Goal: Task Accomplishment & Management: Manage account settings

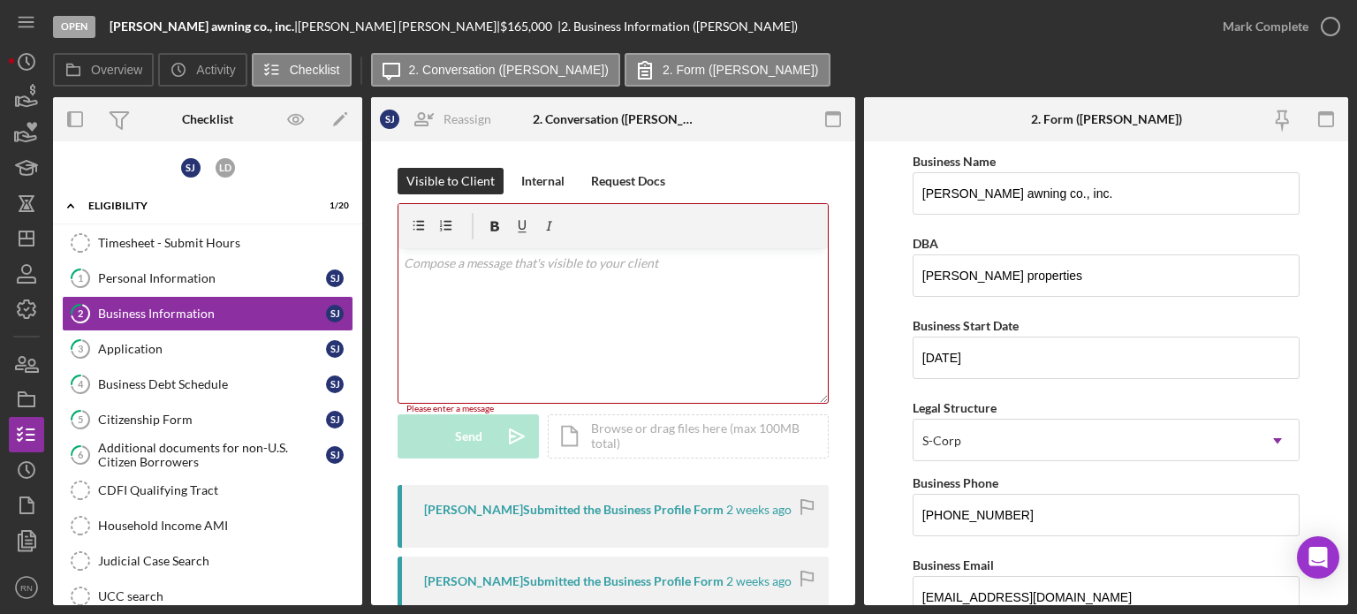
scroll to position [1237, 0]
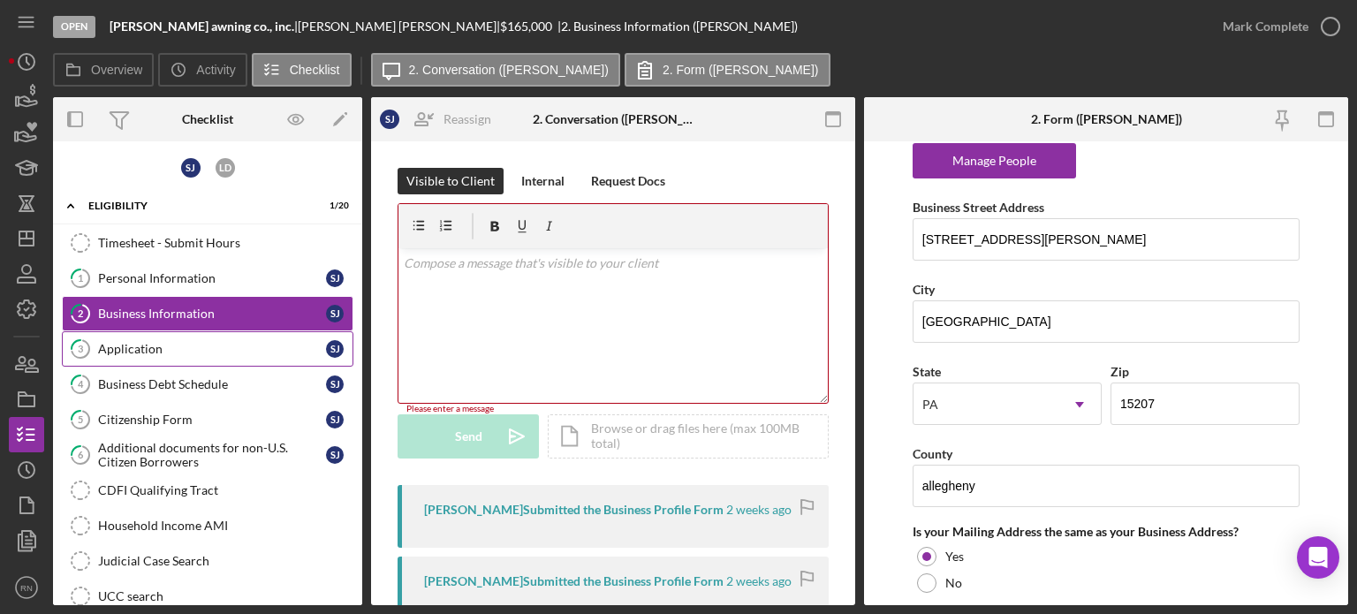
click at [110, 349] on div "Application" at bounding box center [212, 349] width 228 height 14
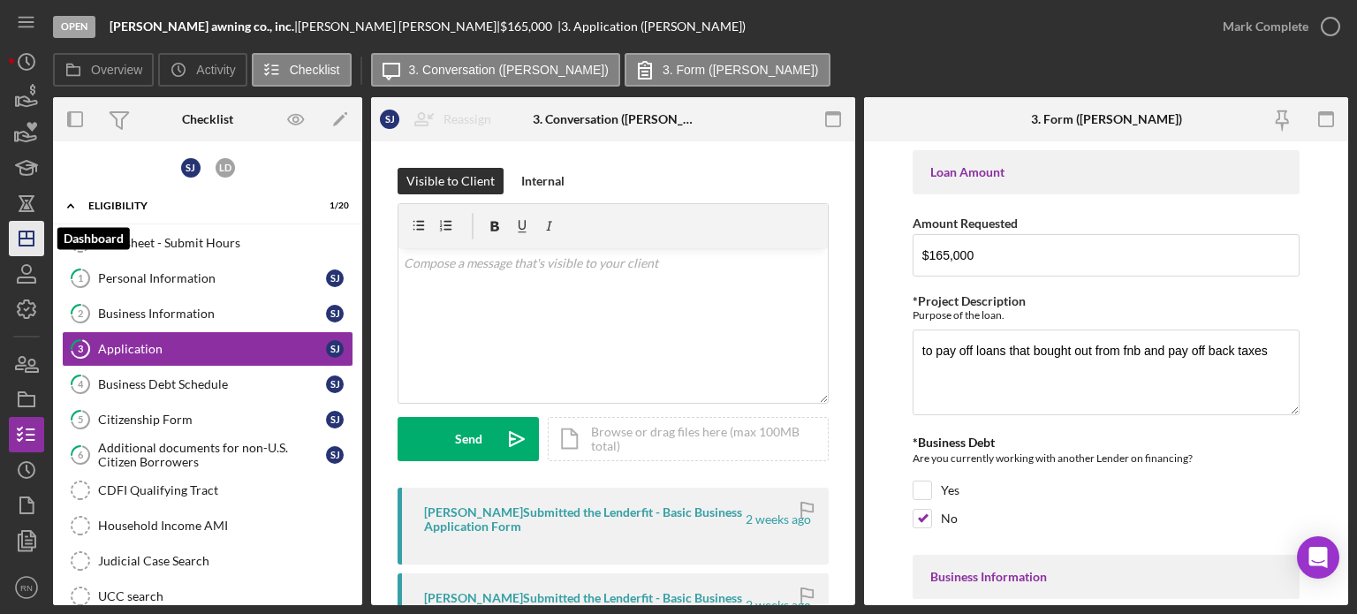
click at [28, 232] on icon "Icon/Dashboard" at bounding box center [26, 238] width 44 height 44
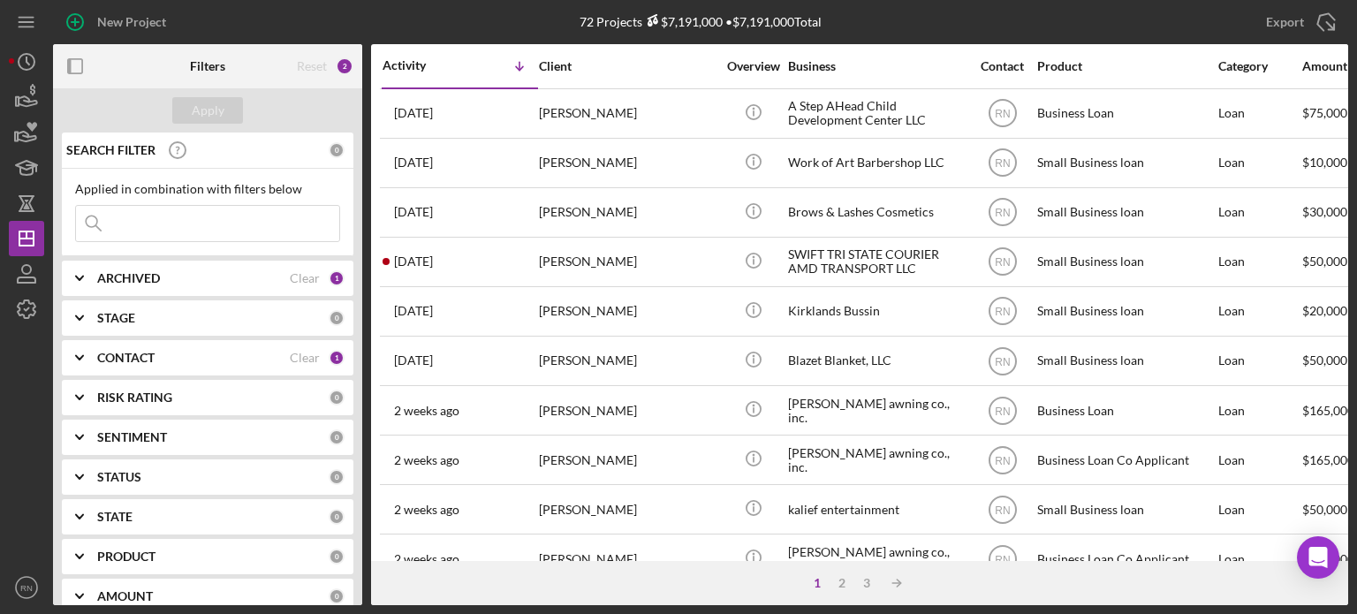
click at [223, 282] on div "ARCHIVED" at bounding box center [193, 278] width 193 height 14
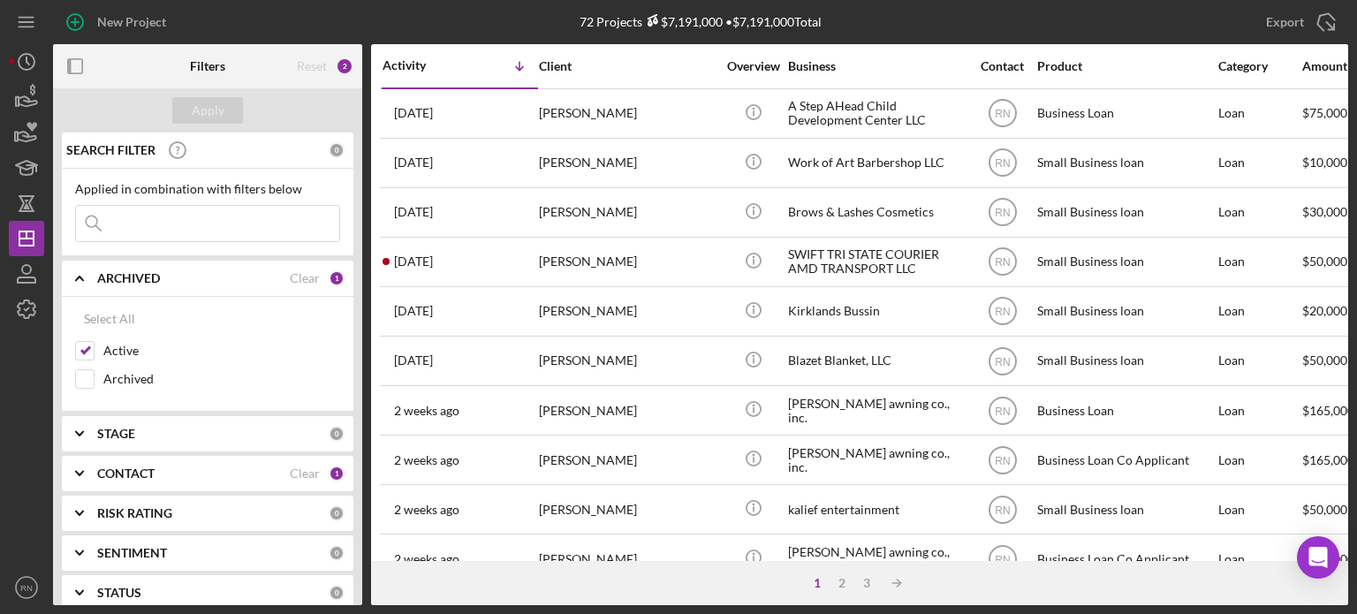
click at [24, 387] on div at bounding box center [26, 448] width 35 height 243
click at [27, 237] on icon "Icon/Dashboard" at bounding box center [26, 238] width 44 height 44
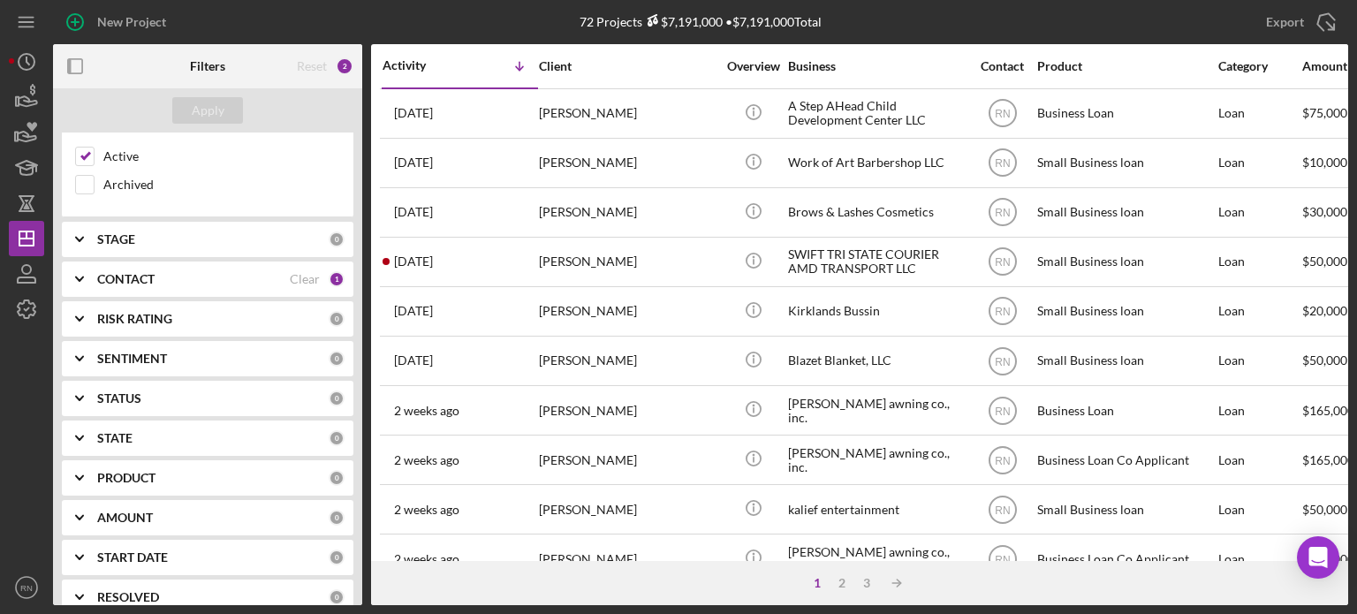
scroll to position [353, 0]
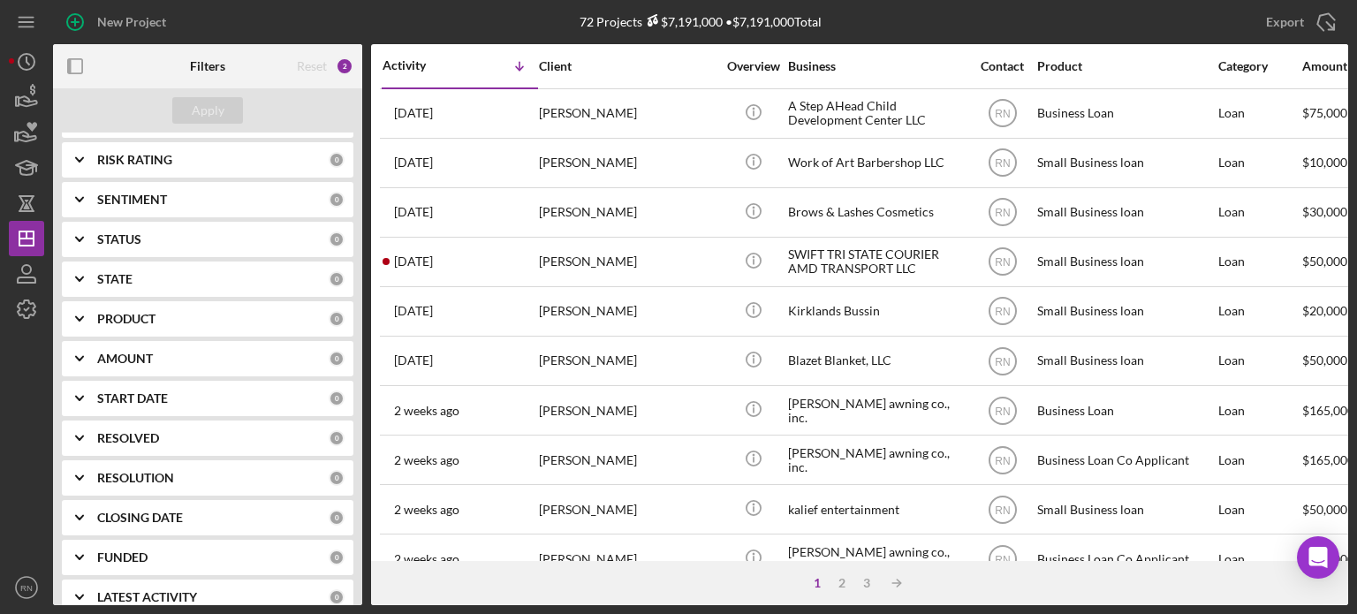
click at [28, 372] on div at bounding box center [26, 448] width 35 height 243
click at [33, 262] on icon "button" at bounding box center [26, 274] width 44 height 44
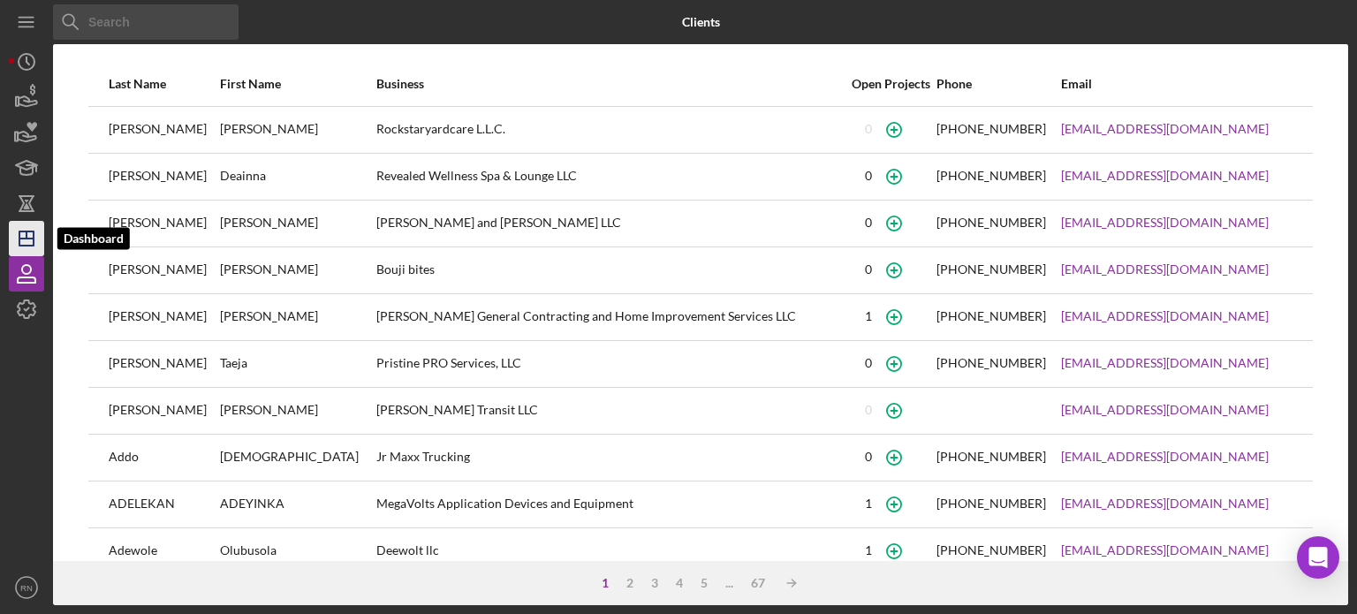
click at [35, 244] on icon "Icon/Dashboard" at bounding box center [26, 238] width 44 height 44
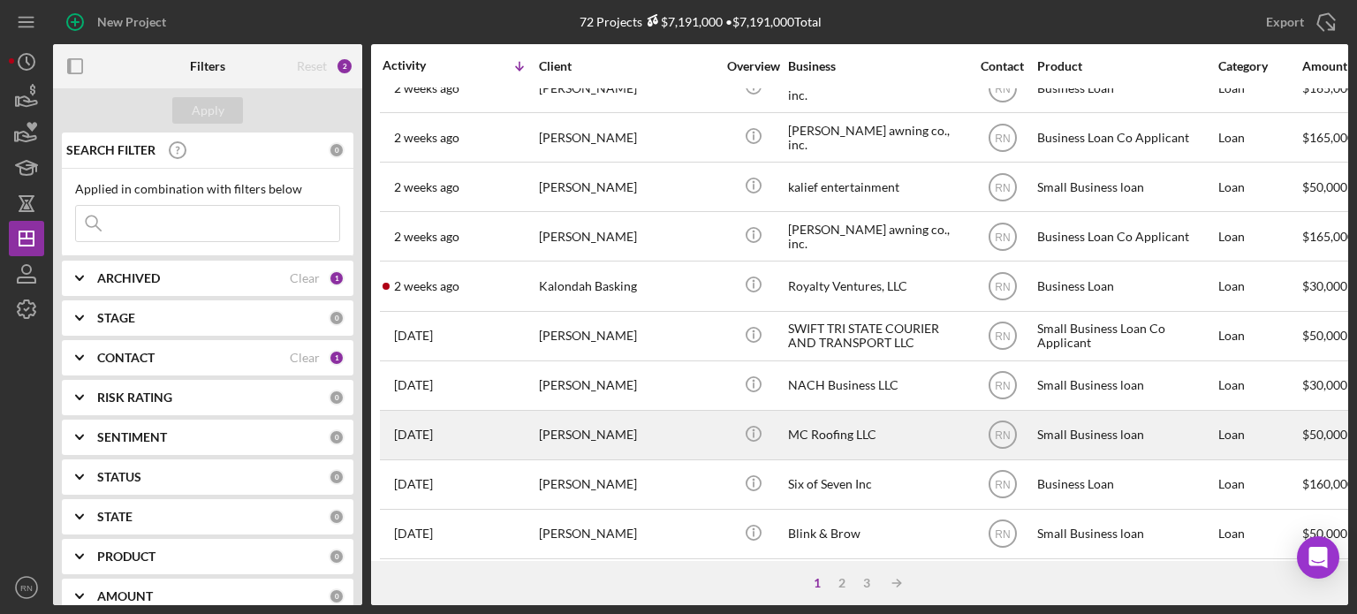
scroll to position [353, 0]
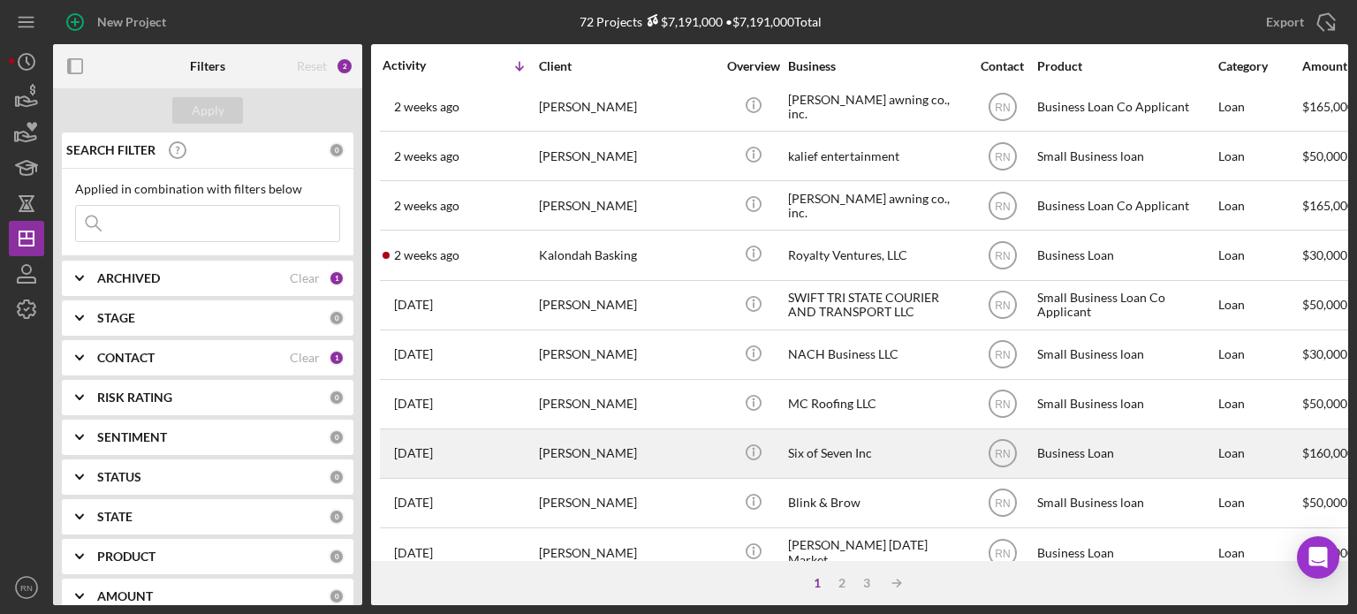
click at [636, 458] on div "[PERSON_NAME]" at bounding box center [627, 453] width 177 height 47
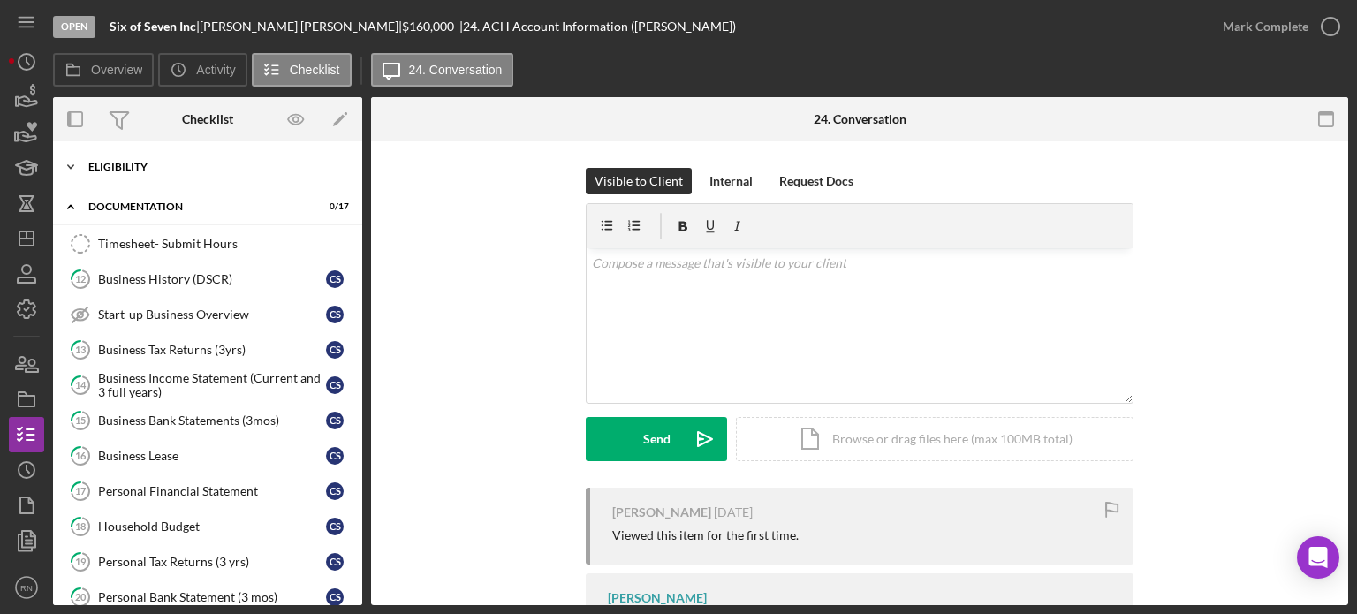
click at [131, 164] on div "Eligibility" at bounding box center [214, 167] width 252 height 11
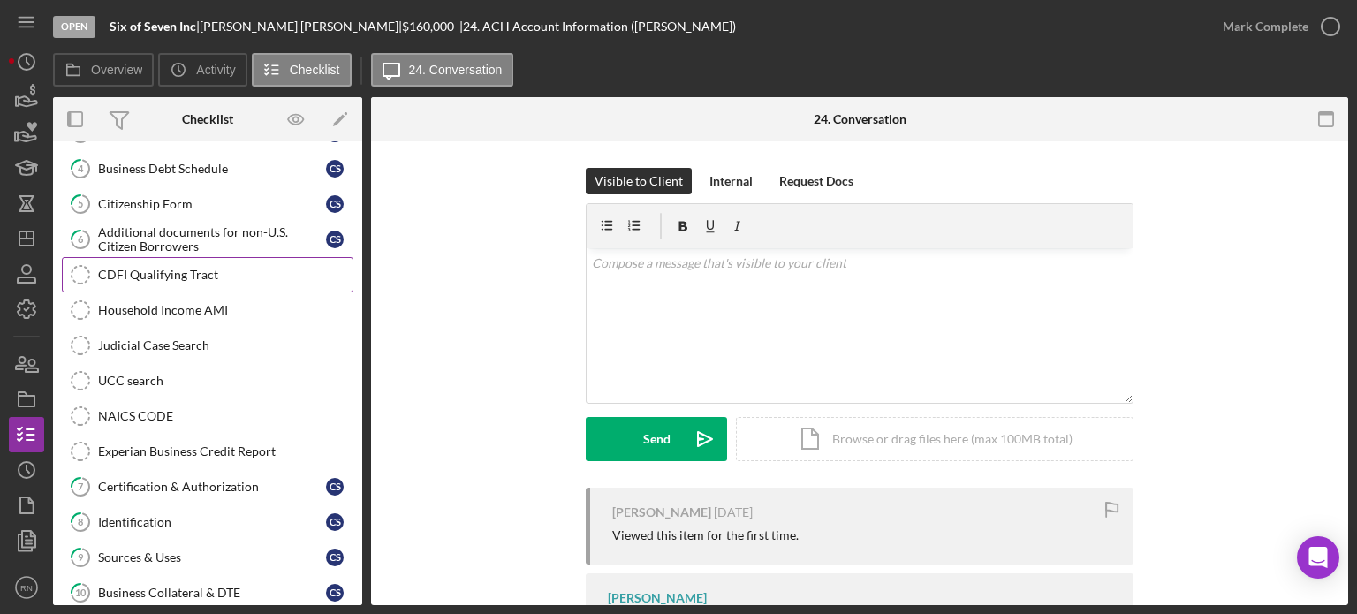
scroll to position [265, 0]
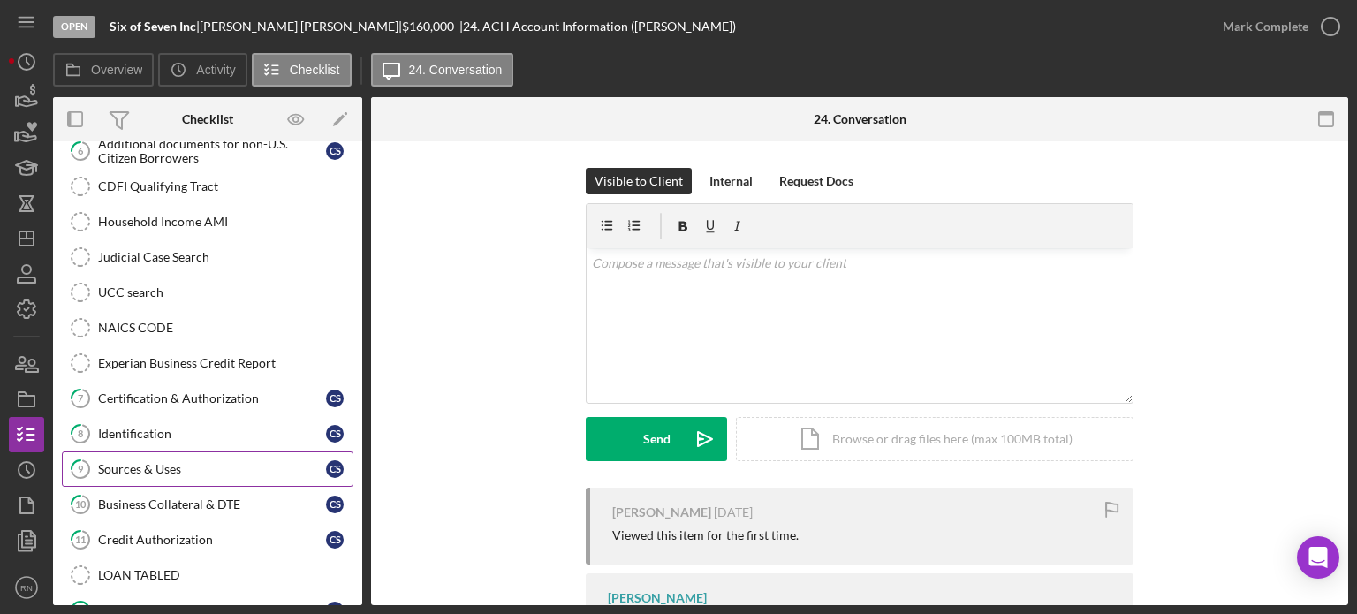
click at [194, 462] on div "Sources & Uses" at bounding box center [212, 469] width 228 height 14
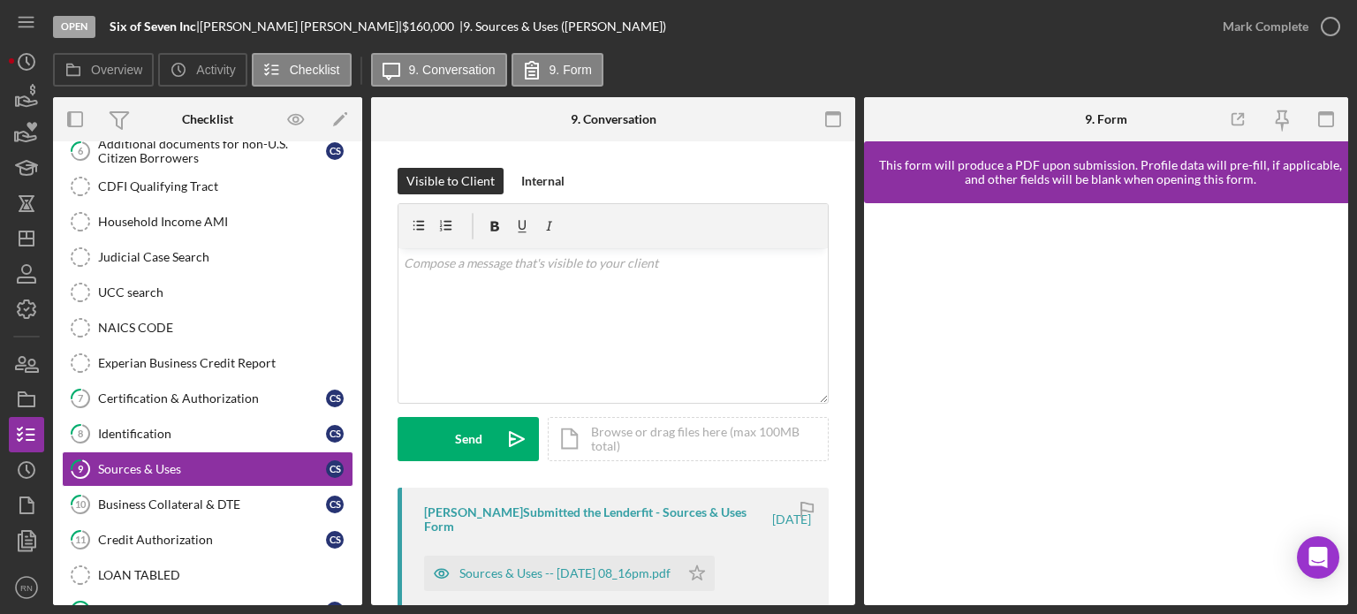
scroll to position [88, 0]
